Goal: Contribute content

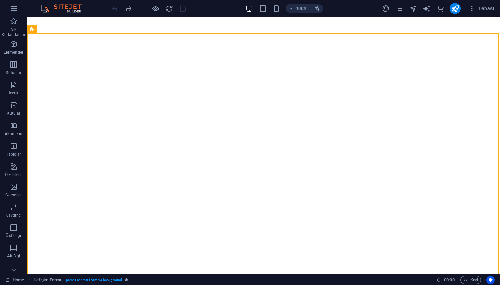
select select "9"
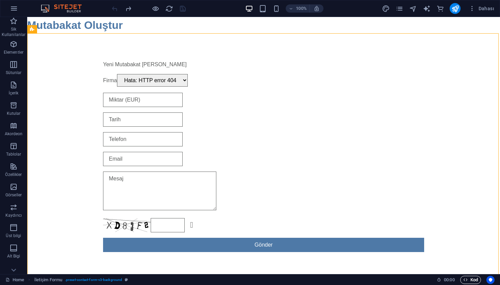
click at [470, 279] on span "Kod" at bounding box center [470, 280] width 15 height 8
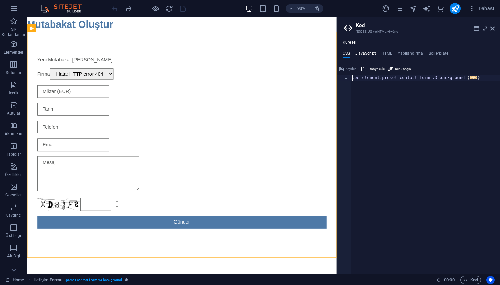
click at [366, 53] on h4 "JavaScript" at bounding box center [365, 54] width 20 height 7
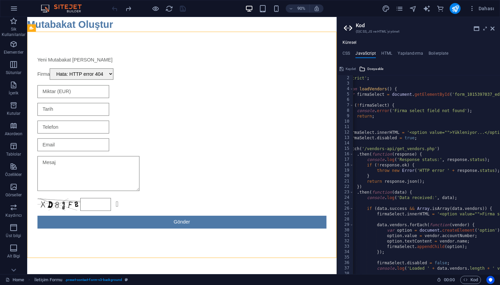
scroll to position [0, 31]
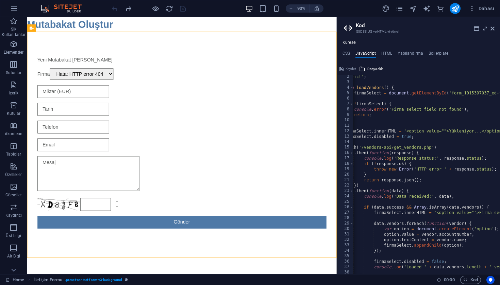
click at [364, 148] on div "'use strict' ; function loadVendors ( ) { var firmaSelect = document . getEleme…" at bounding box center [447, 179] width 250 height 210
click at [393, 148] on div "'use strict' ; function loadVendors ( ) { var firmaSelect = document . getEleme…" at bounding box center [447, 179] width 250 height 210
drag, startPoint x: 391, startPoint y: 147, endPoint x: 363, endPoint y: 149, distance: 27.9
click at [363, 149] on div "'use strict' ; function loadVendors ( ) { var firmaSelect = document . getEleme…" at bounding box center [447, 179] width 250 height 210
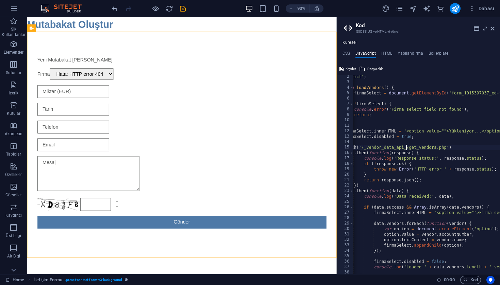
type textarea "fetch('/_vendor_data_api_/get_vendors.php')"
click at [493, 33] on header "Kod (S)CSS, JS ve HTML'yi yönet" at bounding box center [419, 26] width 151 height 18
click at [495, 31] on aside "Kod (S)CSS, JS ve HTML'[PERSON_NAME] Küresel CSS JavaScript HTML Yapılandırma B…" at bounding box center [417, 145] width 163 height 257
click at [492, 31] on icon at bounding box center [492, 28] width 4 height 5
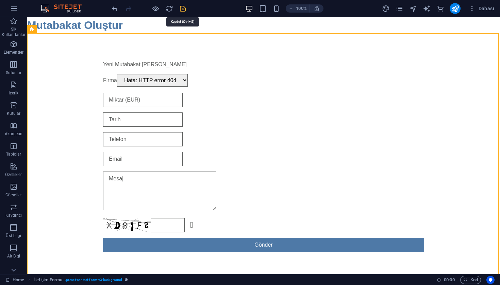
click at [186, 11] on icon "save" at bounding box center [183, 9] width 8 height 8
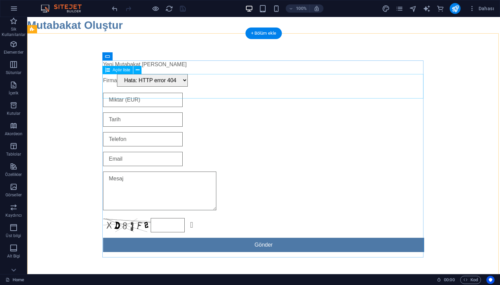
click at [252, 87] on div "Firma Hata: HTTP error 404" at bounding box center [263, 80] width 321 height 13
click at [139, 73] on icon at bounding box center [138, 70] width 4 height 7
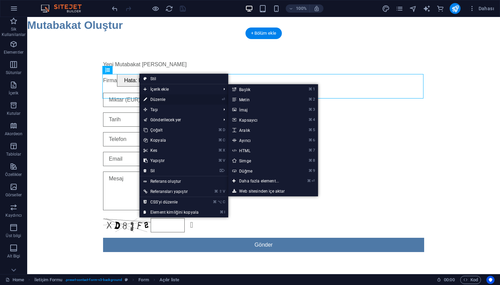
click at [161, 103] on link "⏎ Düzenle" at bounding box center [170, 99] width 63 height 10
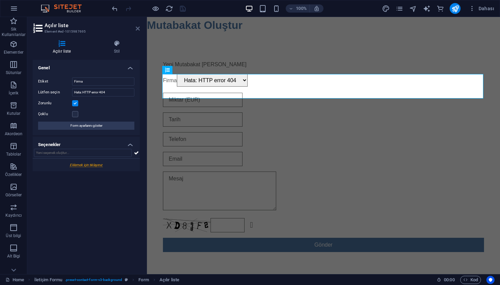
click at [137, 31] on icon at bounding box center [138, 28] width 4 height 5
select select "9"
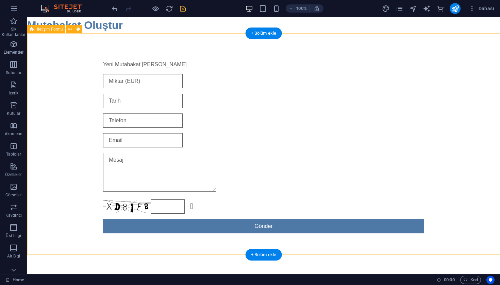
select select "9"
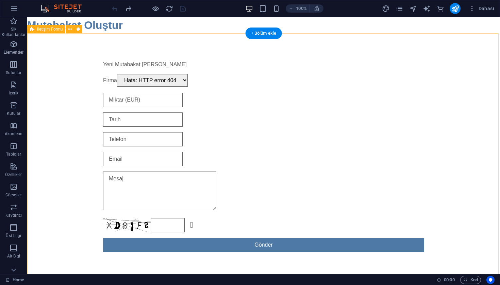
click at [67, 79] on div "Yeni Mutabakat [PERSON_NAME] Firma Hata: HTTP error 404 Okunaksız mı? Yeni yükl…" at bounding box center [263, 156] width 472 height 246
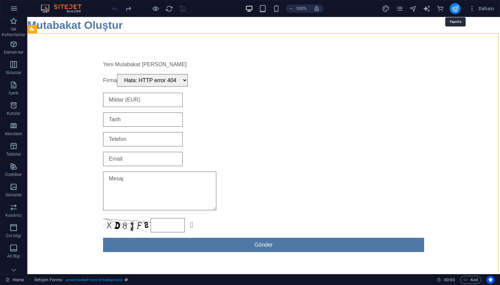
click at [455, 11] on icon "publish" at bounding box center [455, 9] width 8 height 8
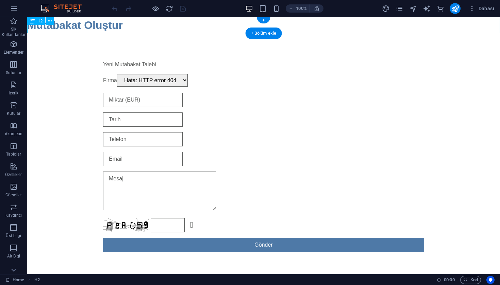
click at [123, 28] on div "Mutabakat Oluştur" at bounding box center [263, 25] width 472 height 16
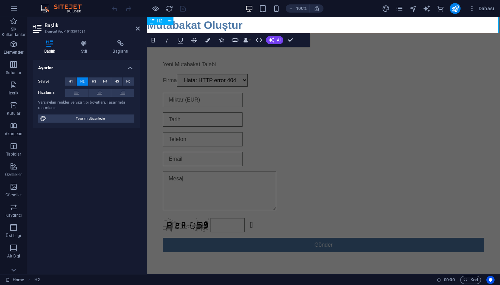
click at [149, 29] on h2 "Mutabakat Oluştur" at bounding box center [323, 25] width 353 height 16
click at [77, 91] on icon at bounding box center [76, 93] width 5 height 8
select select "9"
click at [78, 91] on icon at bounding box center [76, 93] width 5 height 8
click at [103, 91] on button at bounding box center [99, 93] width 23 height 8
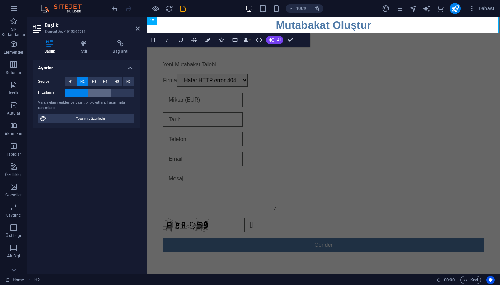
select select "9"
click at [71, 95] on button at bounding box center [76, 93] width 23 height 8
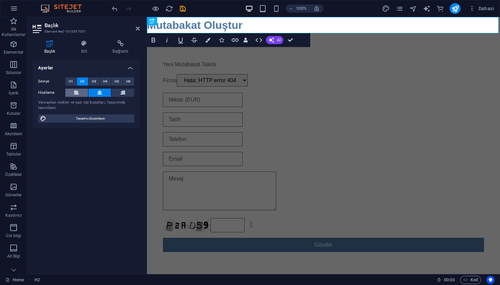
select select "9"
click at [196, 29] on h2 "Mutabakat Oluştur" at bounding box center [323, 25] width 353 height 16
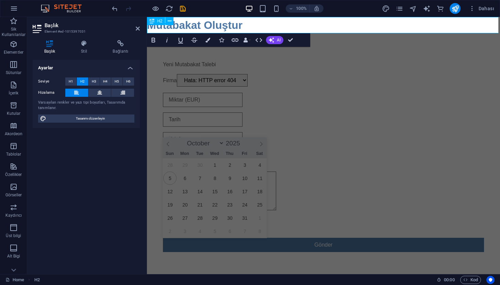
click at [272, 29] on h2 "Mutabakat Oluştur" at bounding box center [323, 25] width 353 height 16
click at [198, 24] on h2 "Mutabakat Oluştur" at bounding box center [323, 25] width 353 height 16
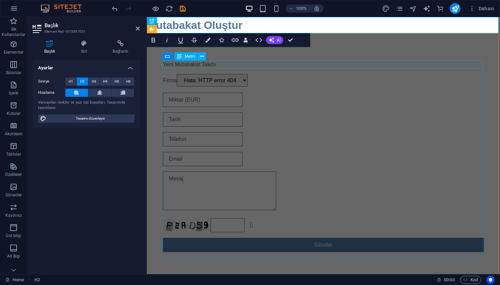
drag, startPoint x: 349, startPoint y: 59, endPoint x: 470, endPoint y: 58, distance: 121.0
click at [470, 58] on div "Yeni Mutabakat [PERSON_NAME] Firma Hata: HTTP error 404 Okunaksız mı? Yeni yükl…" at bounding box center [323, 156] width 353 height 246
select select "9"
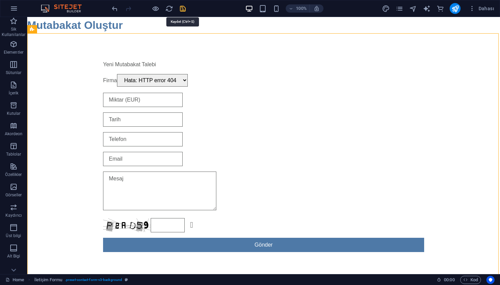
click at [185, 10] on icon "save" at bounding box center [183, 9] width 8 height 8
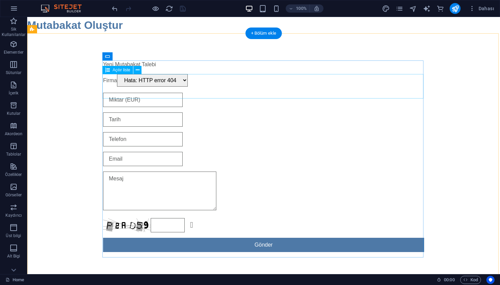
click at [230, 87] on div "Firma Hata: HTTP error 404" at bounding box center [263, 80] width 321 height 13
click at [420, 87] on div "Firma Hata: HTTP error 404" at bounding box center [263, 80] width 321 height 13
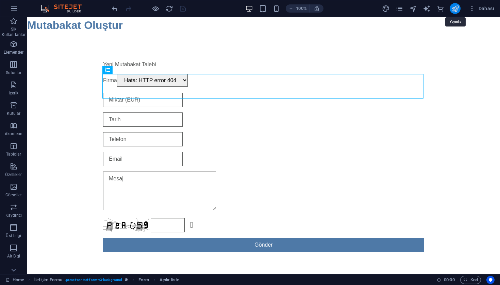
click at [458, 11] on icon "publish" at bounding box center [455, 9] width 8 height 8
